Goal: Task Accomplishment & Management: Use online tool/utility

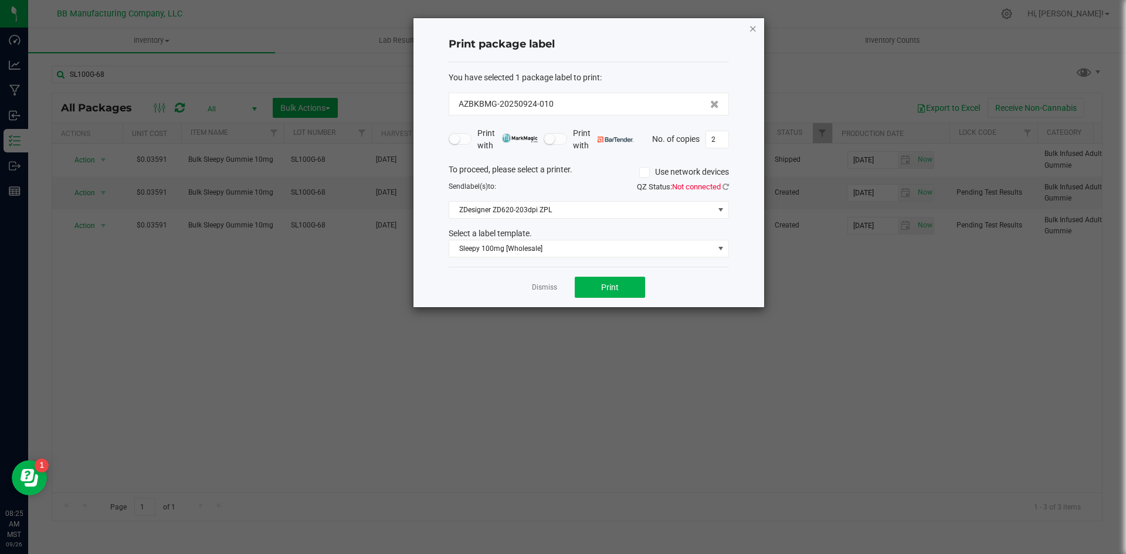
click at [754, 29] on icon "button" at bounding box center [753, 28] width 8 height 14
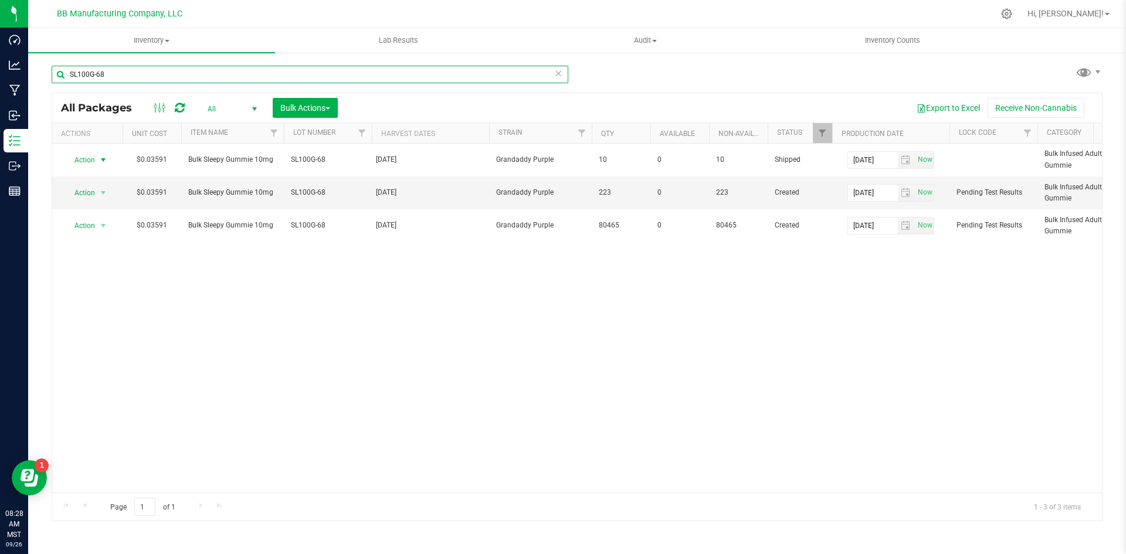
click at [114, 70] on input "SL100G-68" at bounding box center [310, 75] width 517 height 18
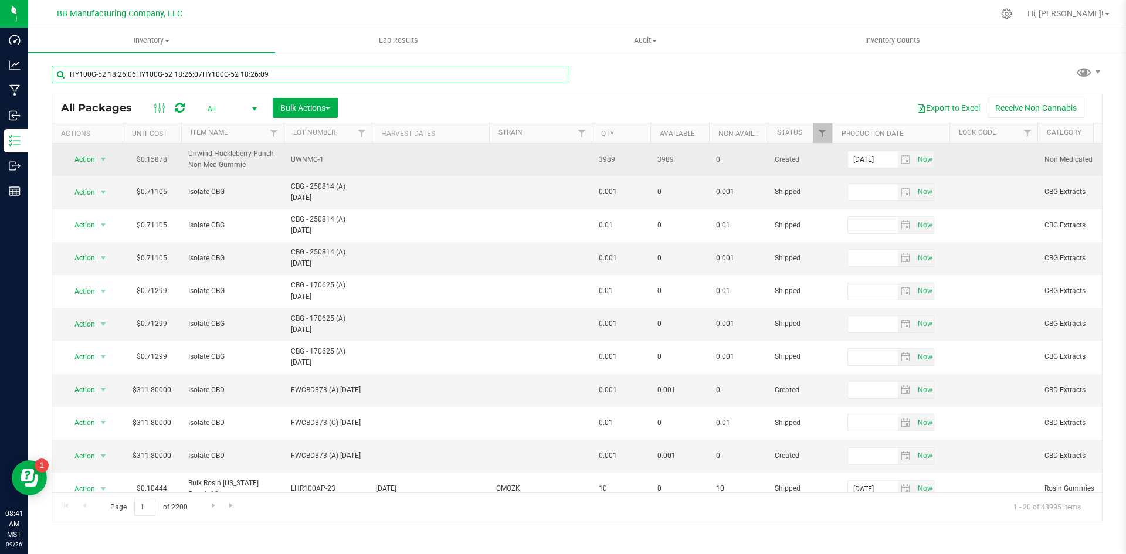
type input "HY100G-52 18:26:06HY100G-52 18:26:07HY100G-52 18:26:09"
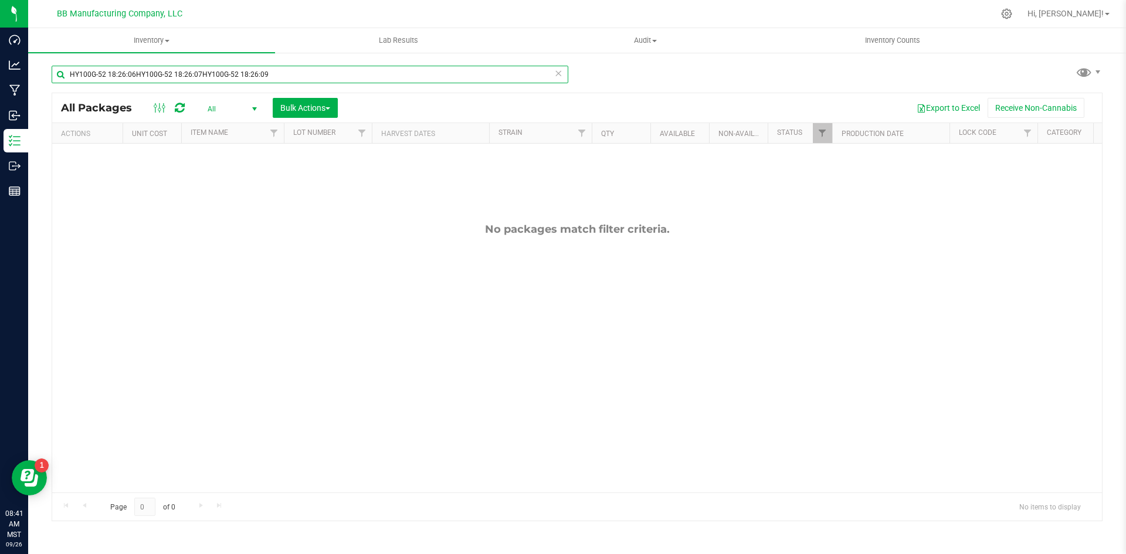
click at [202, 66] on input "HY100G-52 18:26:06HY100G-52 18:26:07HY100G-52 18:26:09" at bounding box center [310, 75] width 517 height 18
click at [203, 66] on input "HY100G-52 18:26:06HY100G-52 18:26:07HY100G-52 18:26:09" at bounding box center [310, 75] width 517 height 18
type input "HY100G-52 18:26:16HY100G-52 18:26:21HY100G-52 18:26:22"
click at [203, 66] on input "HY100G-52 18:26:16HY100G-52 18:26:21HY100G-52 18:26:22" at bounding box center [310, 75] width 517 height 18
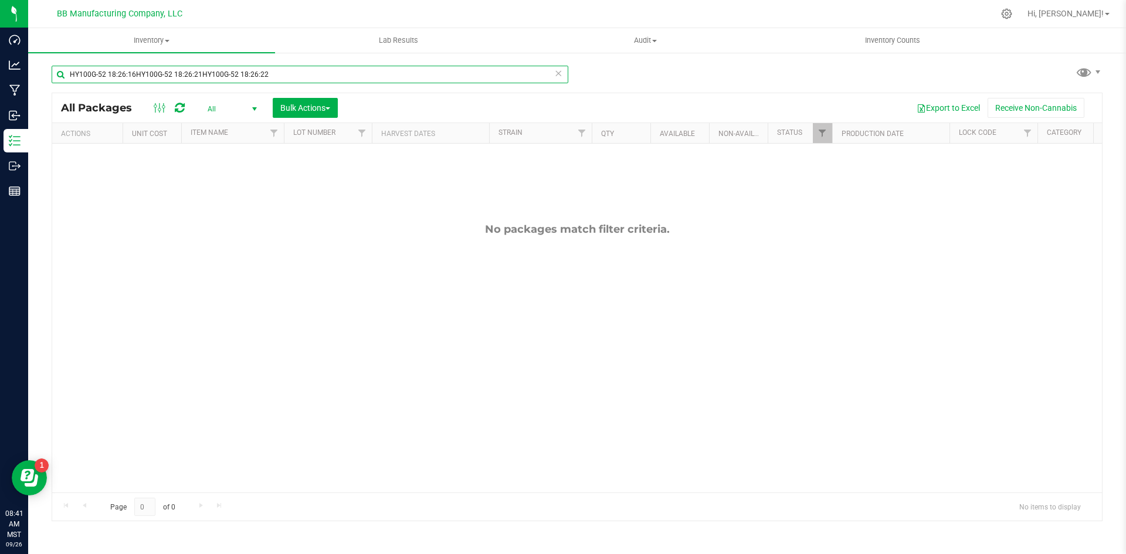
click at [203, 66] on input "HY100G-52 18:26:16HY100G-52 18:26:21HY100G-52 18:26:22" at bounding box center [310, 75] width 517 height 18
type input "ST100G-38 18:26:40ST100G-38 18:26:43ST100G-38 18:26:45"
click at [203, 66] on input "ST100G-38 18:26:40ST100G-38 18:26:43ST100G-38 18:26:45" at bounding box center [310, 75] width 517 height 18
click at [201, 77] on input "ST100G-38 18:26:40ST100G-38 18:26:43ST100G-38 18:26:45" at bounding box center [310, 75] width 517 height 18
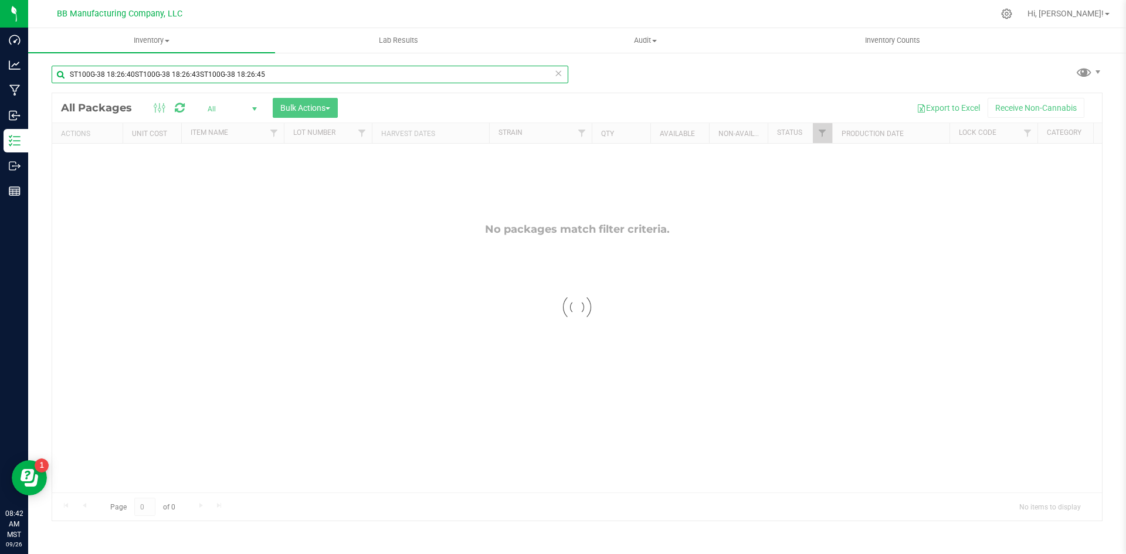
click at [201, 77] on input "ST100G-38 18:26:40ST100G-38 18:26:43ST100G-38 18:26:45" at bounding box center [310, 75] width 517 height 18
type input "LHR100AP-21 18:26:57LHR100AP-21 18:27:03"
click at [282, 66] on input "LHR100AP-21 18:26:57LHR100AP-21 18:27:03" at bounding box center [310, 75] width 517 height 18
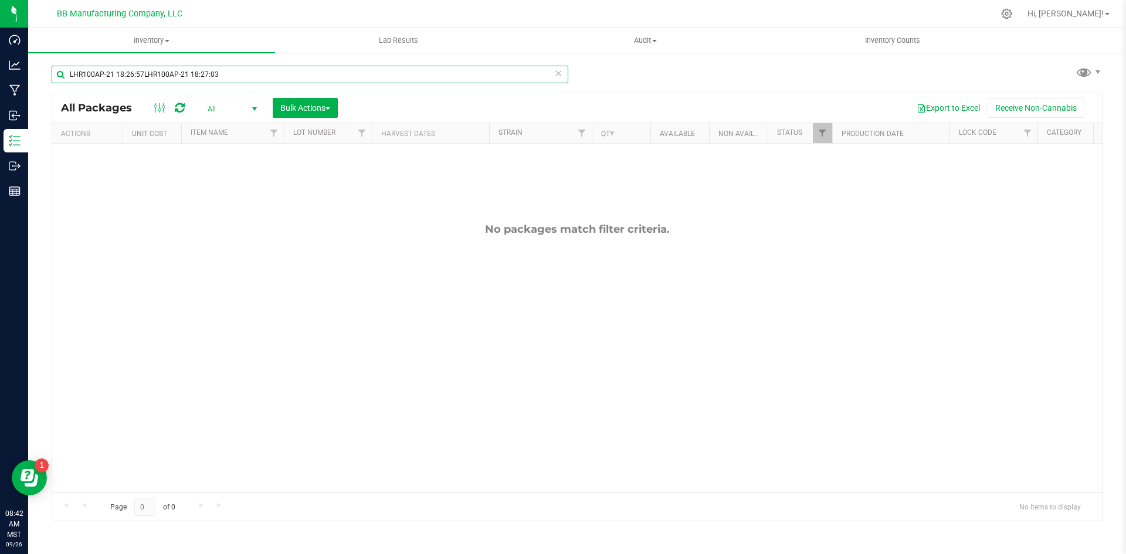
click at [282, 66] on input "LHR100AP-21 18:26:57LHR100AP-21 18:27:03" at bounding box center [310, 75] width 517 height 18
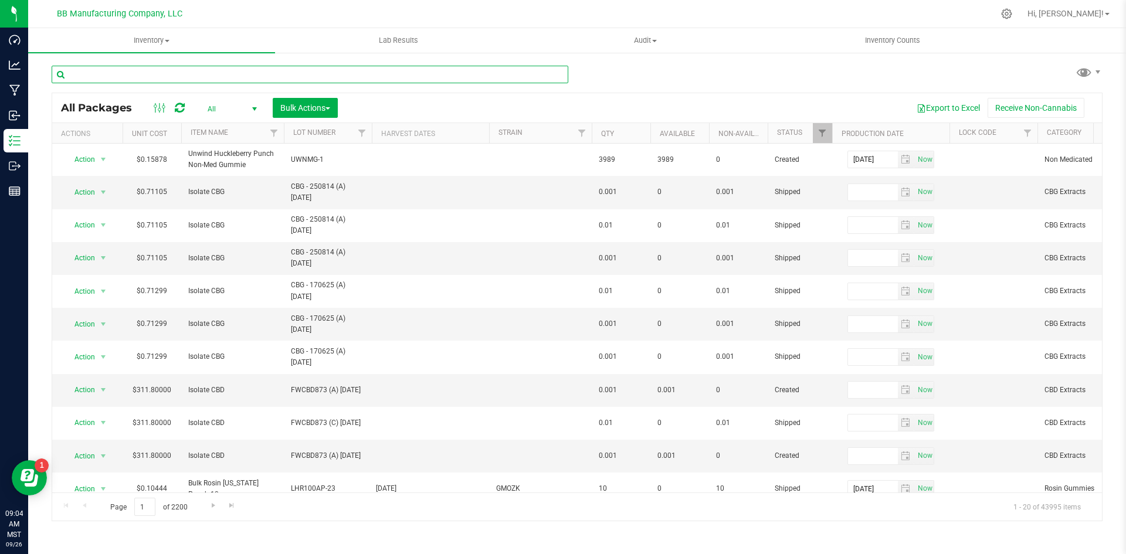
click at [286, 66] on input "text" at bounding box center [310, 75] width 517 height 18
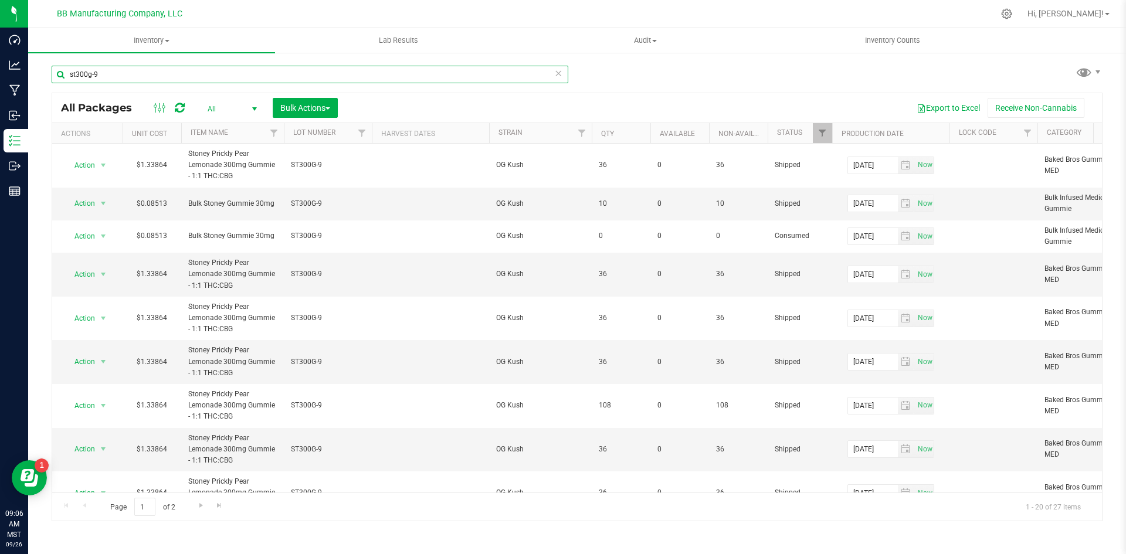
scroll to position [59, 0]
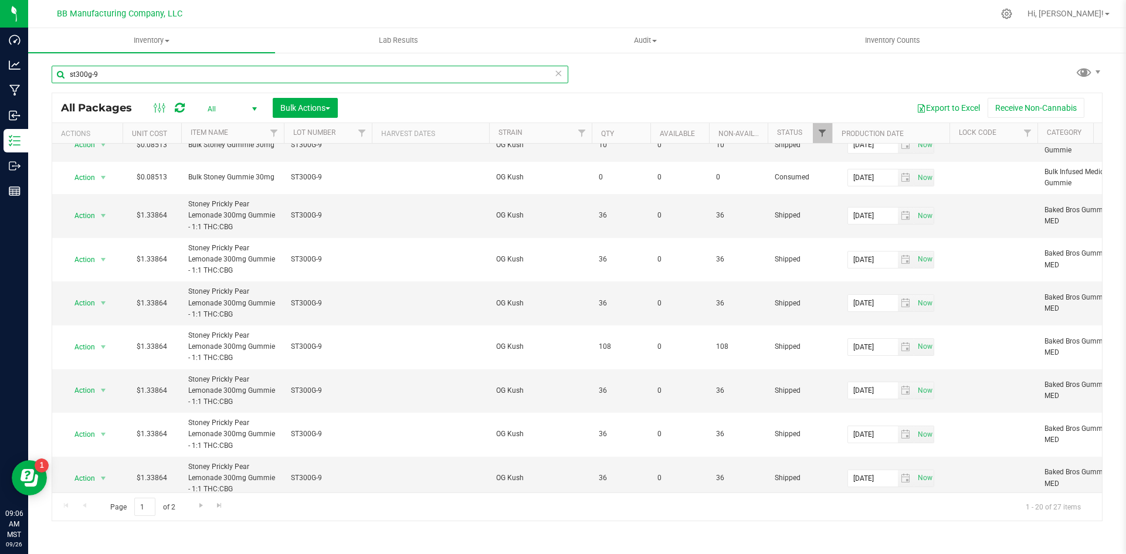
type input "st300g-9"
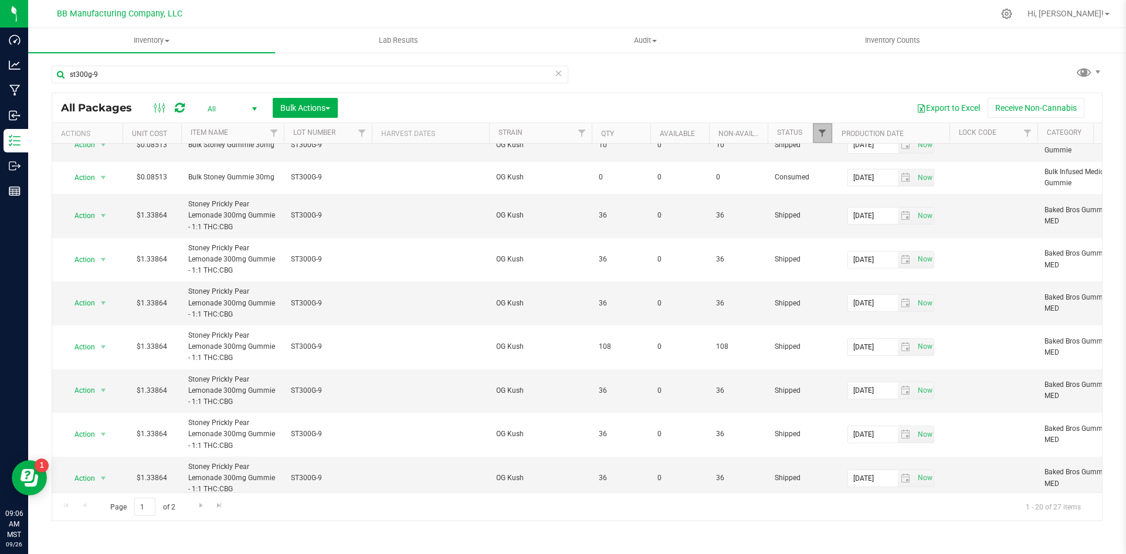
click at [824, 136] on span "Filter" at bounding box center [821, 132] width 9 height 9
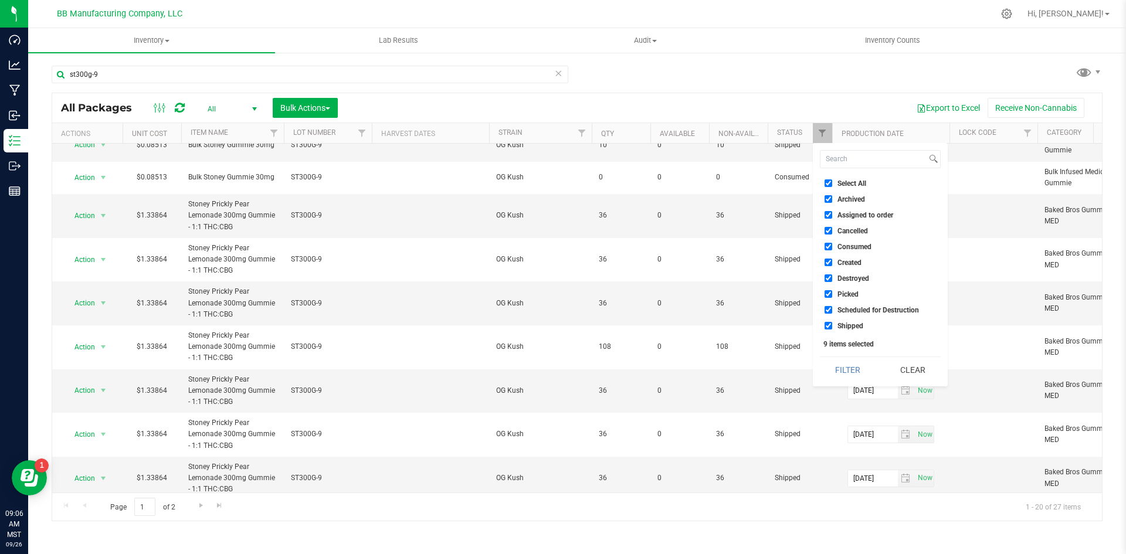
click at [845, 185] on span "Select All" at bounding box center [851, 183] width 29 height 7
click at [832, 185] on input "Select All" at bounding box center [828, 183] width 8 height 8
checkbox input "false"
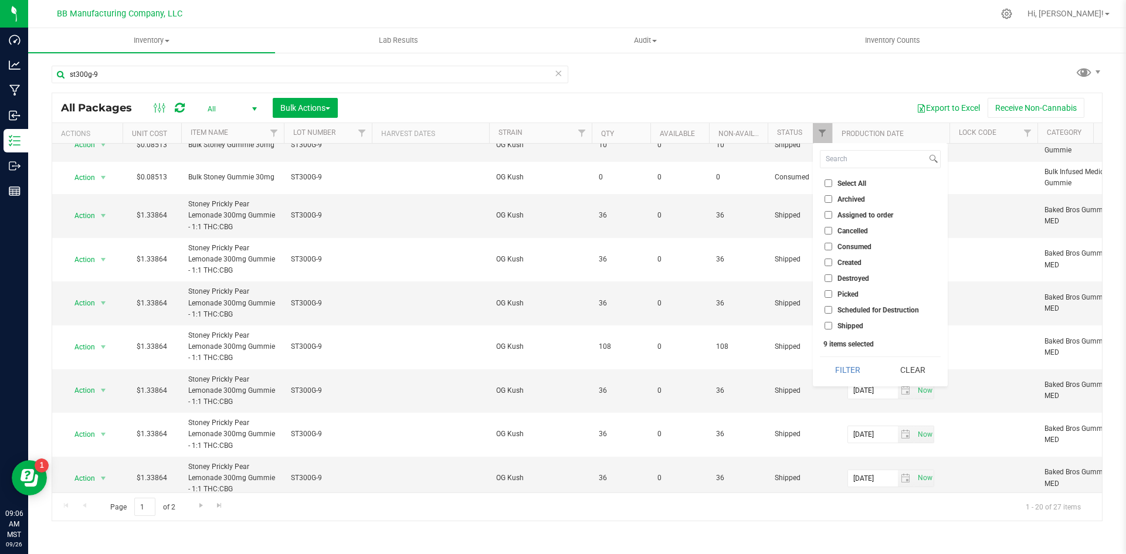
checkbox input "false"
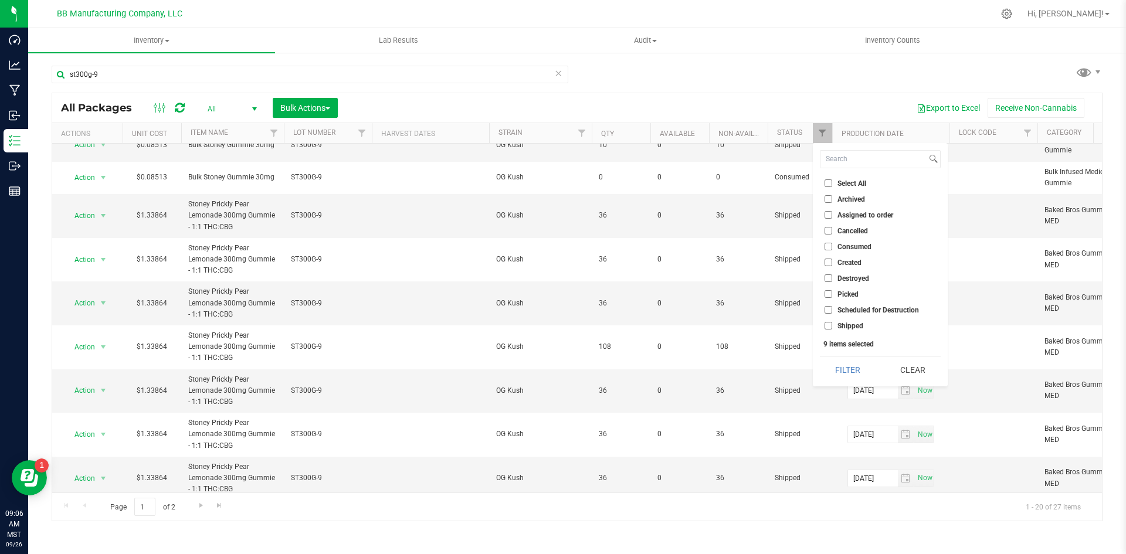
checkbox input "false"
click at [827, 257] on li "Created" at bounding box center [880, 262] width 121 height 12
click at [828, 269] on ul "Select All Archived Assigned to order Cancelled Consumed Created Destroyed Pick…" at bounding box center [880, 254] width 121 height 155
click at [829, 263] on input "Created" at bounding box center [828, 263] width 8 height 8
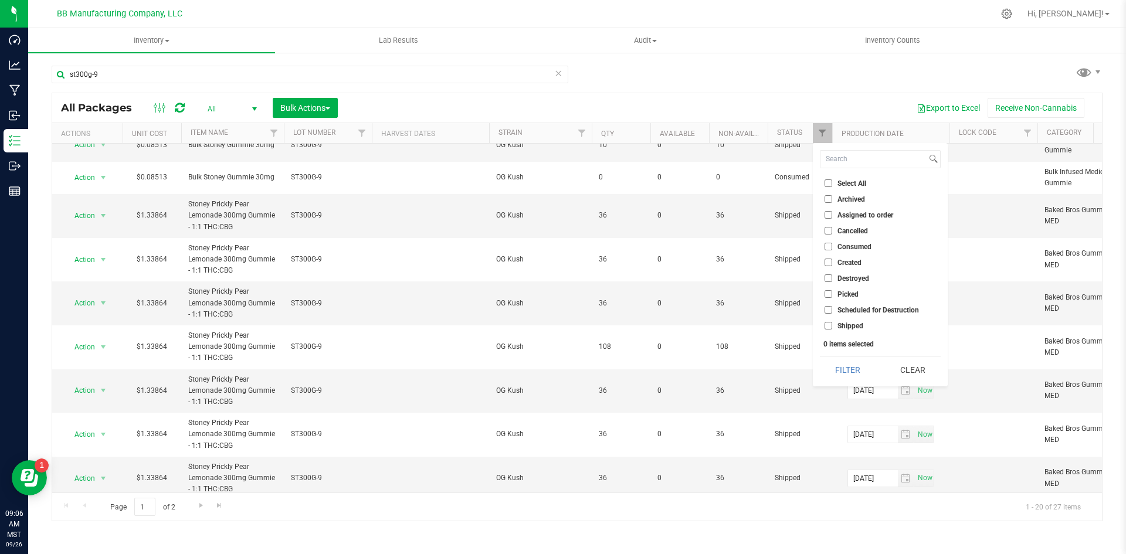
checkbox input "true"
click at [847, 358] on button "Filter" at bounding box center [848, 370] width 56 height 26
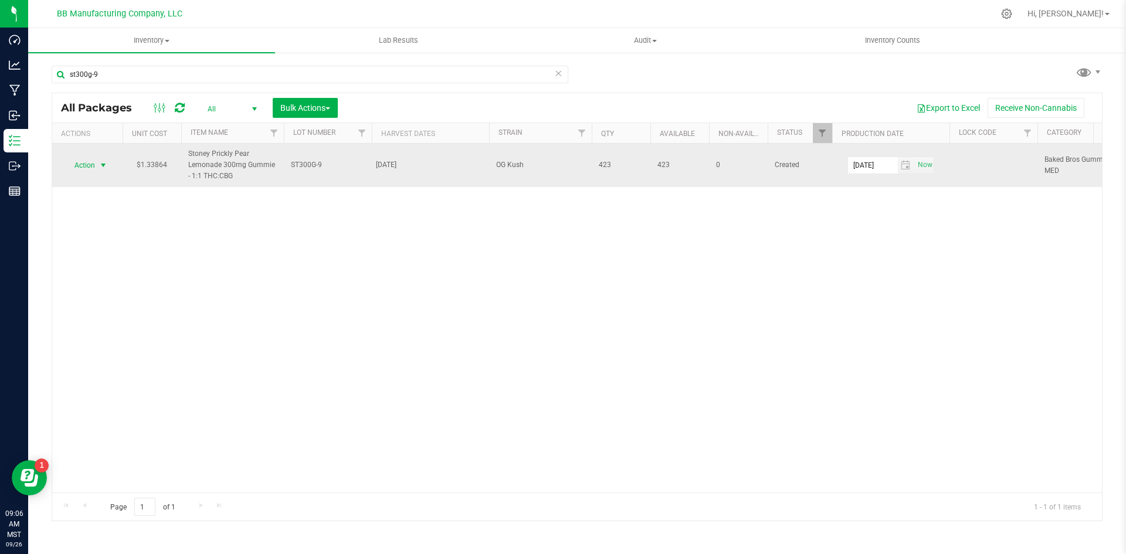
click at [95, 168] on span "Action" at bounding box center [80, 165] width 32 height 16
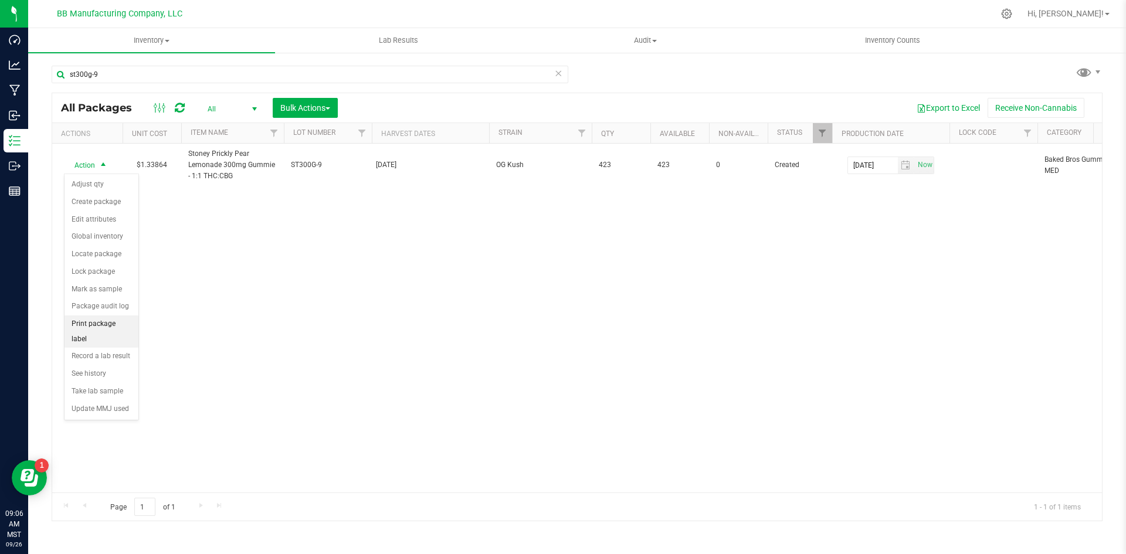
click at [107, 323] on li "Print package label" at bounding box center [101, 331] width 74 height 32
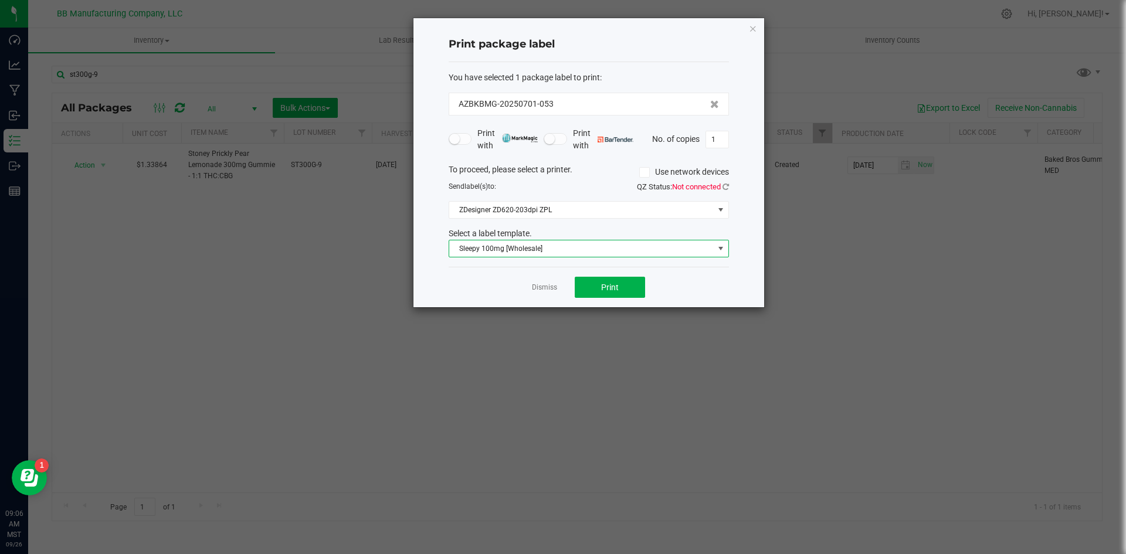
click at [630, 245] on span "Sleepy 100mg [Wholesale]" at bounding box center [581, 248] width 264 height 16
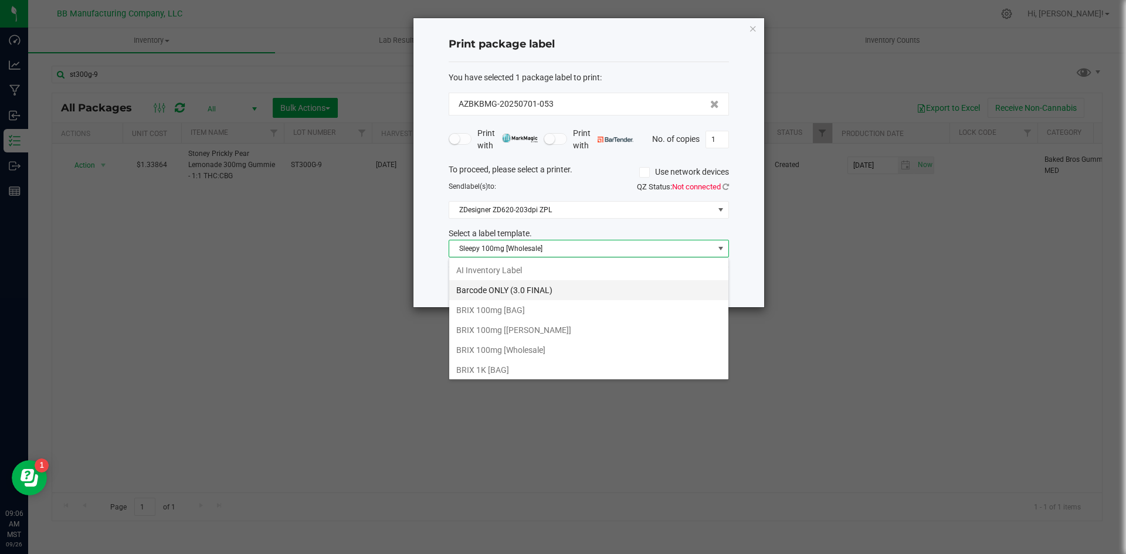
click at [563, 287] on li "Barcode ONLY (3.0 FINAL)" at bounding box center [588, 290] width 279 height 20
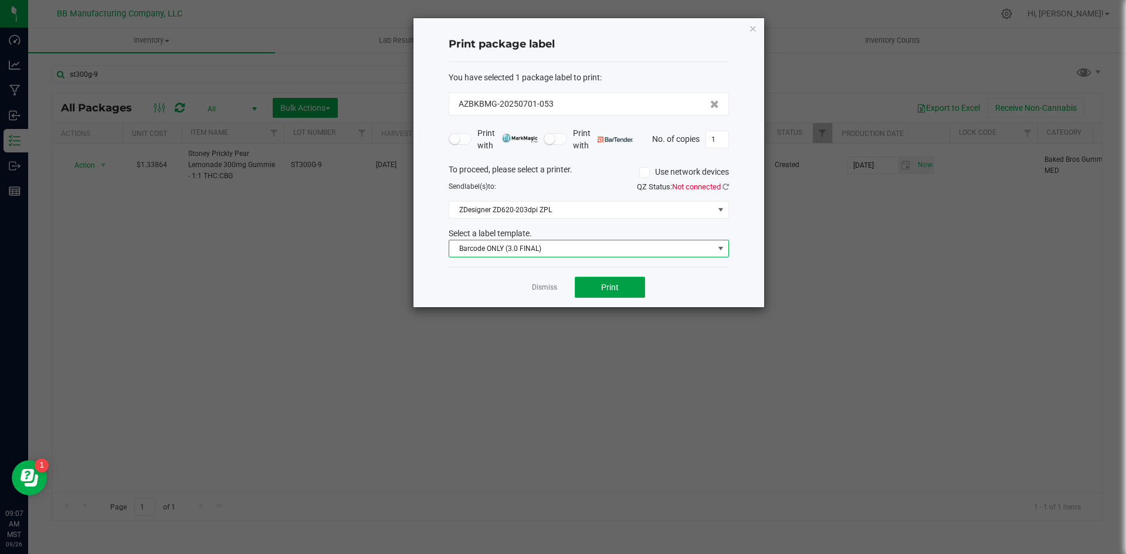
click at [589, 278] on button "Print" at bounding box center [610, 287] width 70 height 21
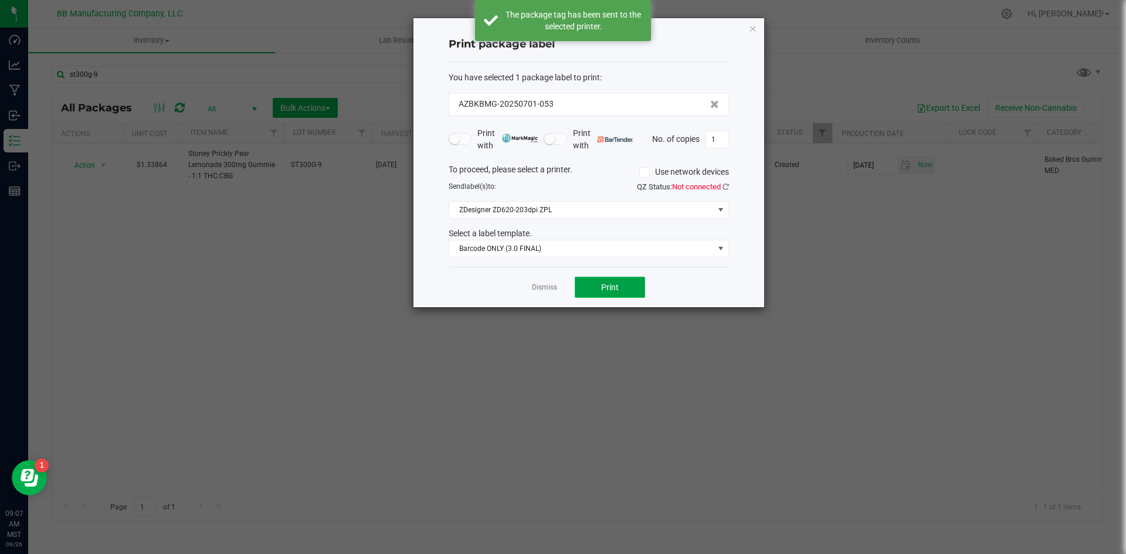
click at [619, 292] on button "Print" at bounding box center [610, 287] width 70 height 21
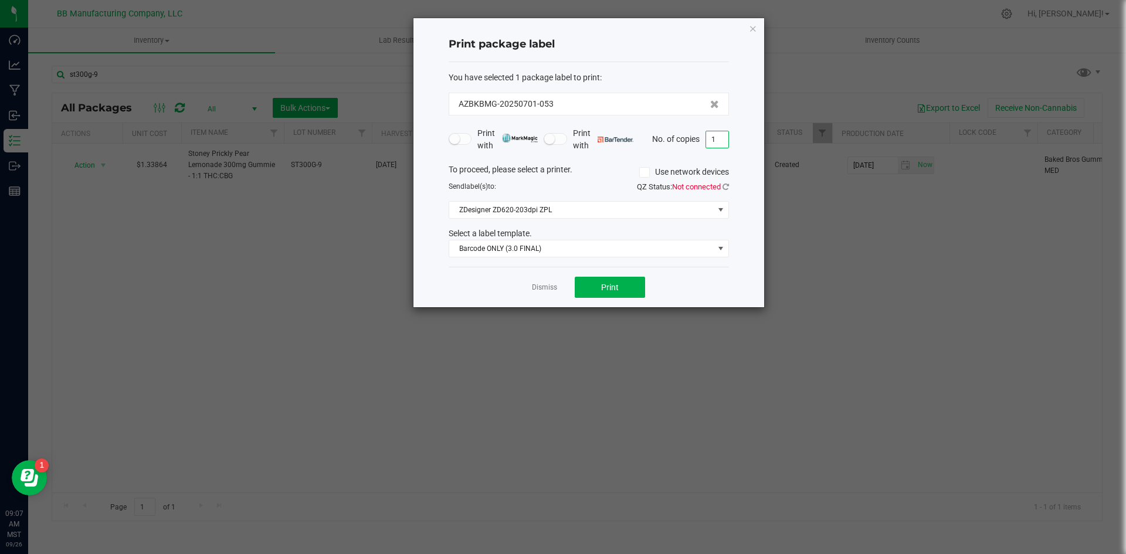
click at [723, 138] on input "1" at bounding box center [717, 139] width 22 height 16
type input "200"
click at [624, 282] on button "Print" at bounding box center [610, 287] width 70 height 21
